Goal: Transaction & Acquisition: Book appointment/travel/reservation

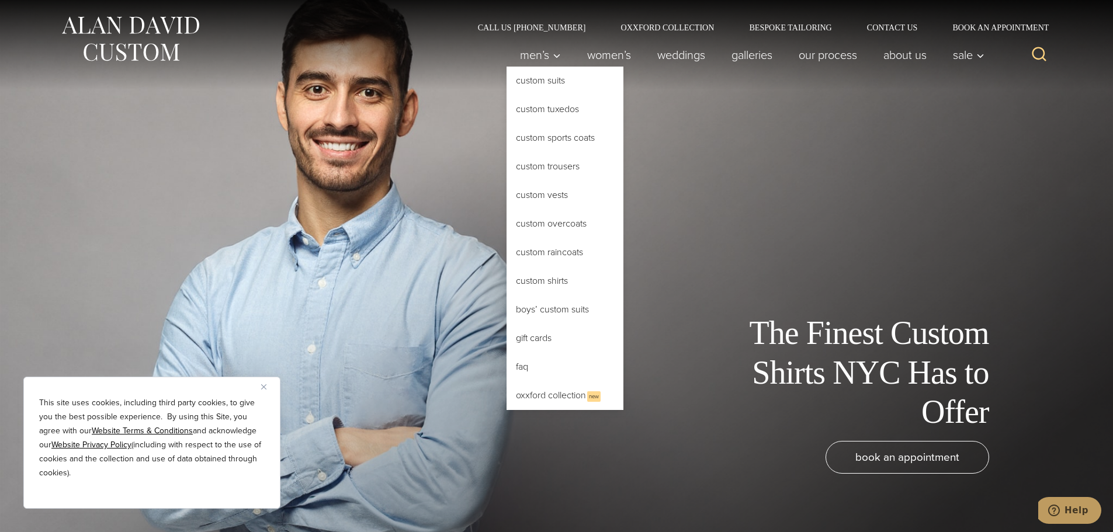
click at [551, 285] on link "Custom Shirts" at bounding box center [565, 281] width 117 height 28
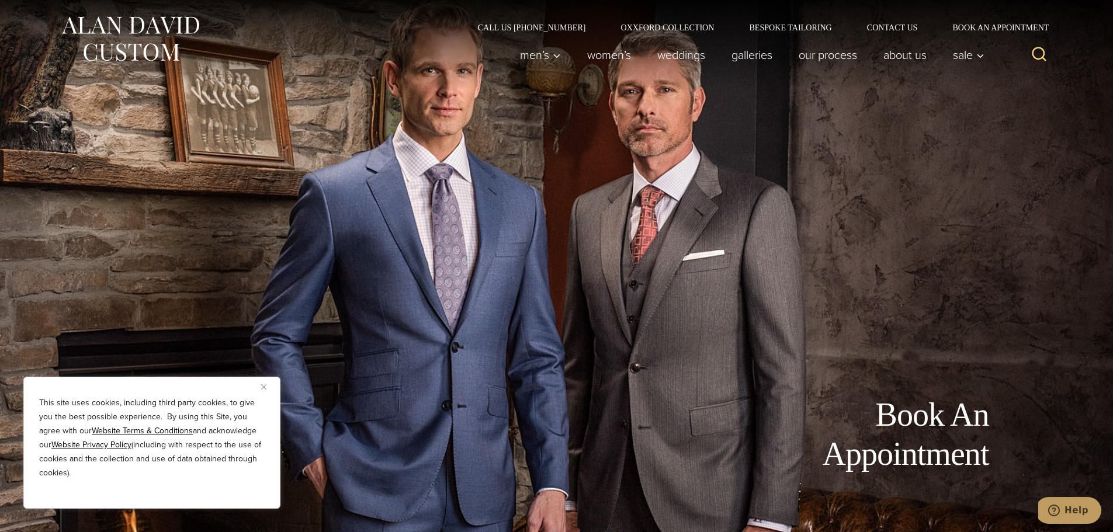
click at [939, 286] on div "Book An Appointment" at bounding box center [557, 266] width 958 height 532
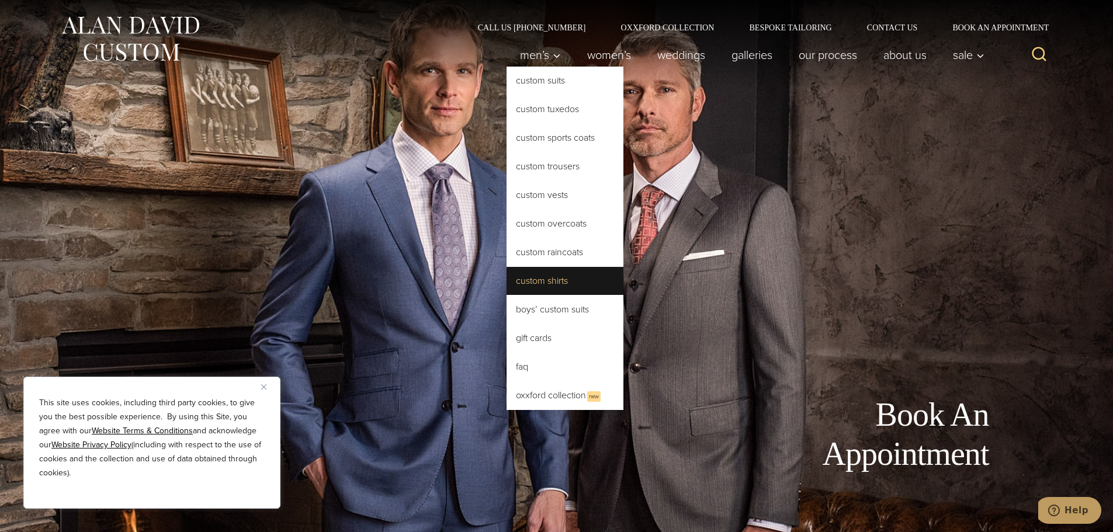
click at [546, 288] on link "Custom Shirts" at bounding box center [565, 281] width 117 height 28
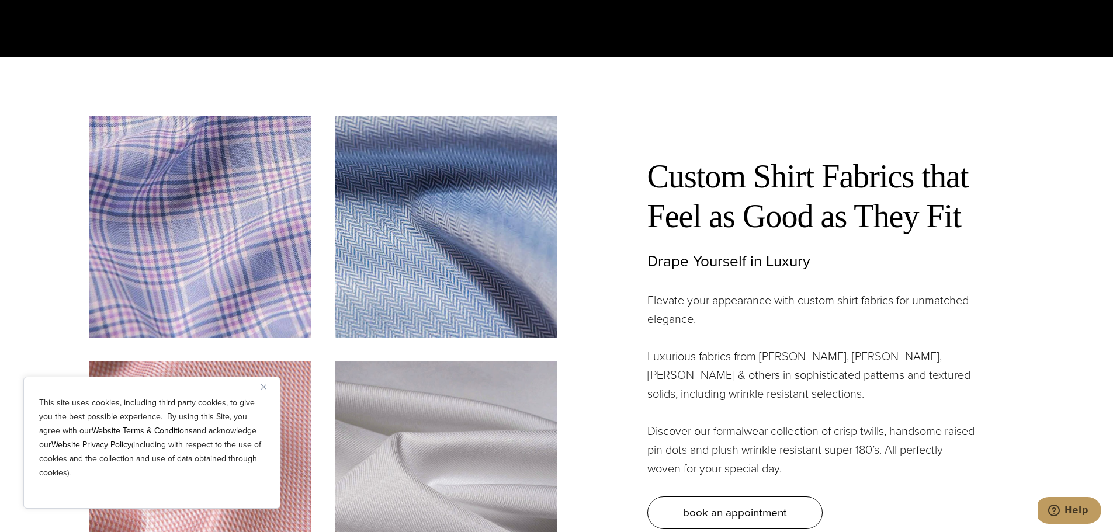
scroll to position [3452, 0]
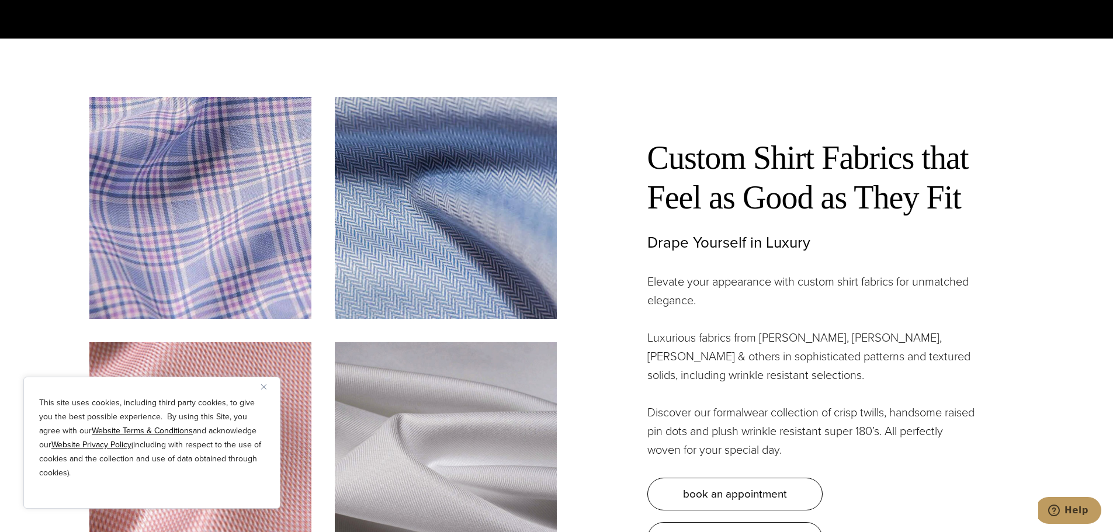
click at [261, 386] on img "Close" at bounding box center [263, 387] width 5 height 5
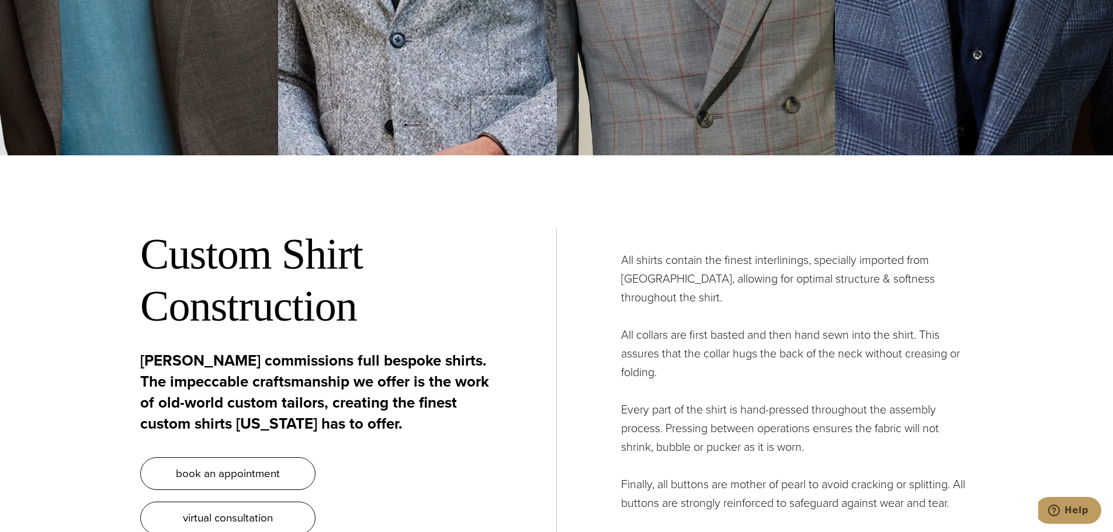
scroll to position [4300, 0]
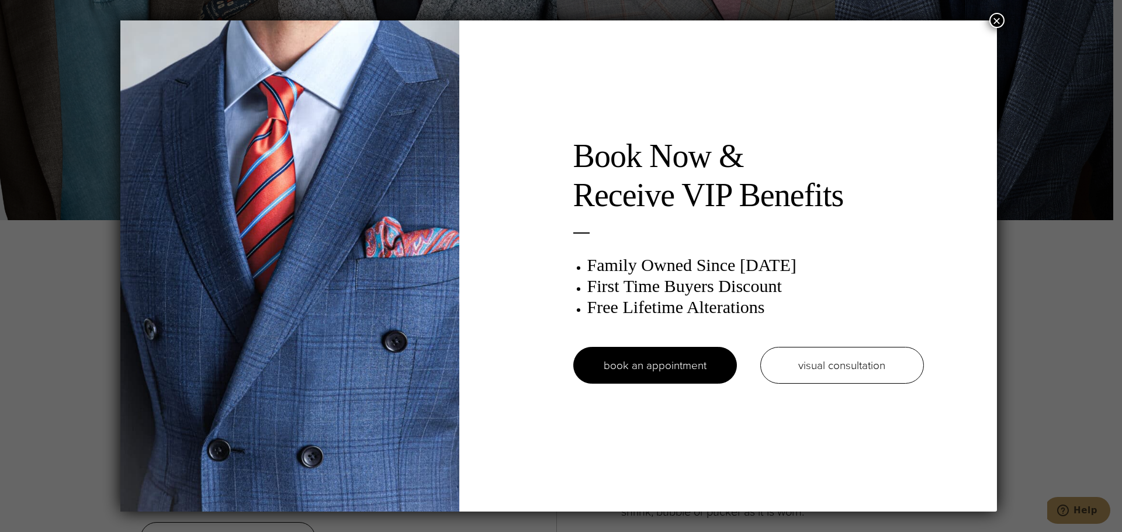
click at [996, 16] on button "×" at bounding box center [996, 20] width 15 height 15
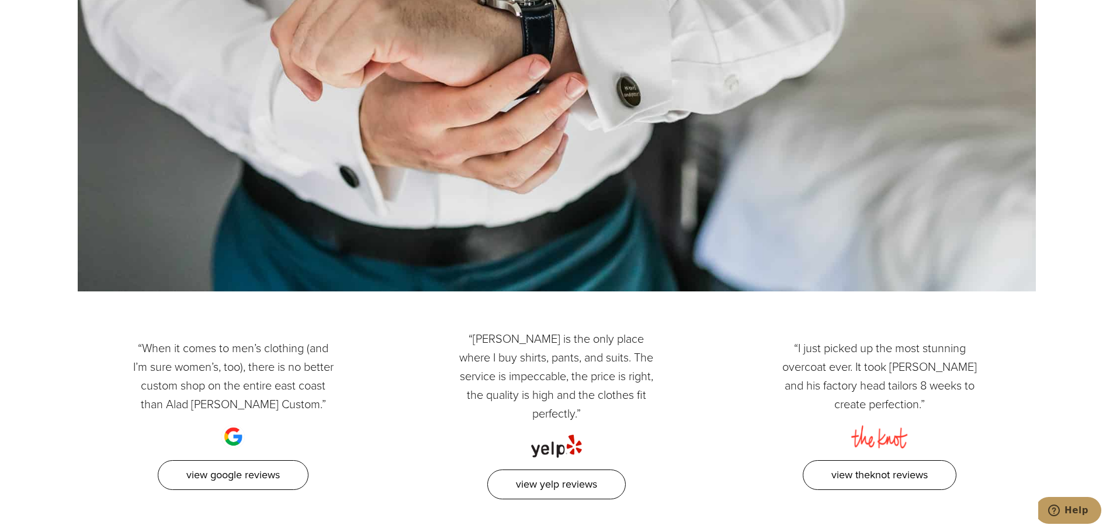
scroll to position [6301, 0]
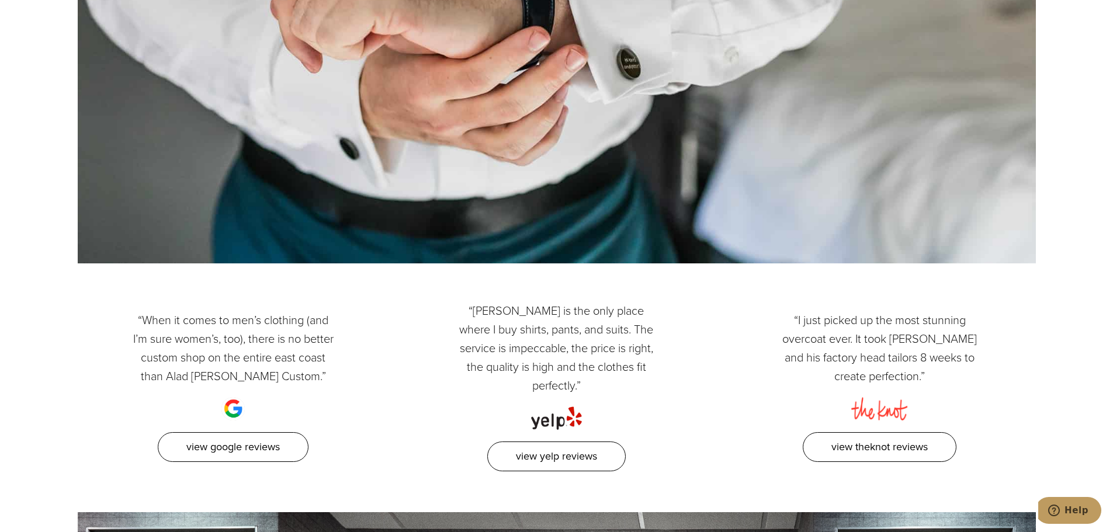
click at [243, 337] on p "“When it comes to men’s clothing (and I’m sure women’s, too), there is no bette…" at bounding box center [233, 348] width 205 height 75
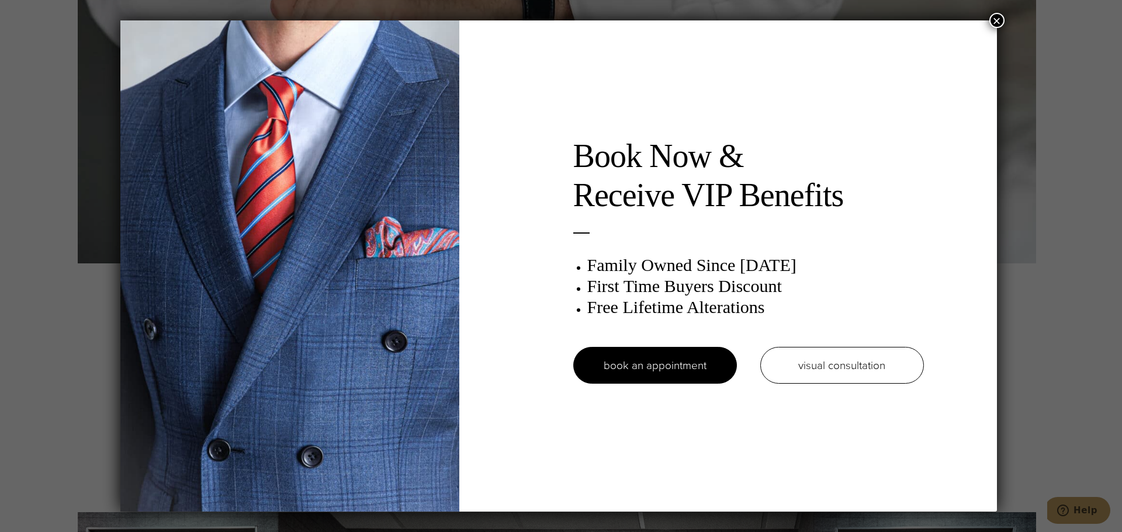
click at [1002, 17] on button "×" at bounding box center [996, 20] width 15 height 15
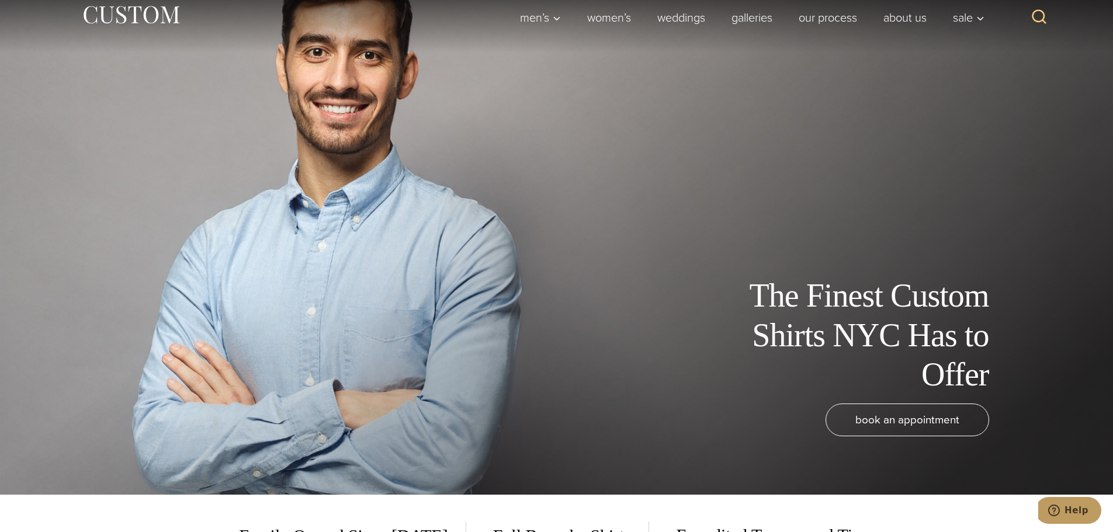
scroll to position [0, 0]
